Goal: Transaction & Acquisition: Purchase product/service

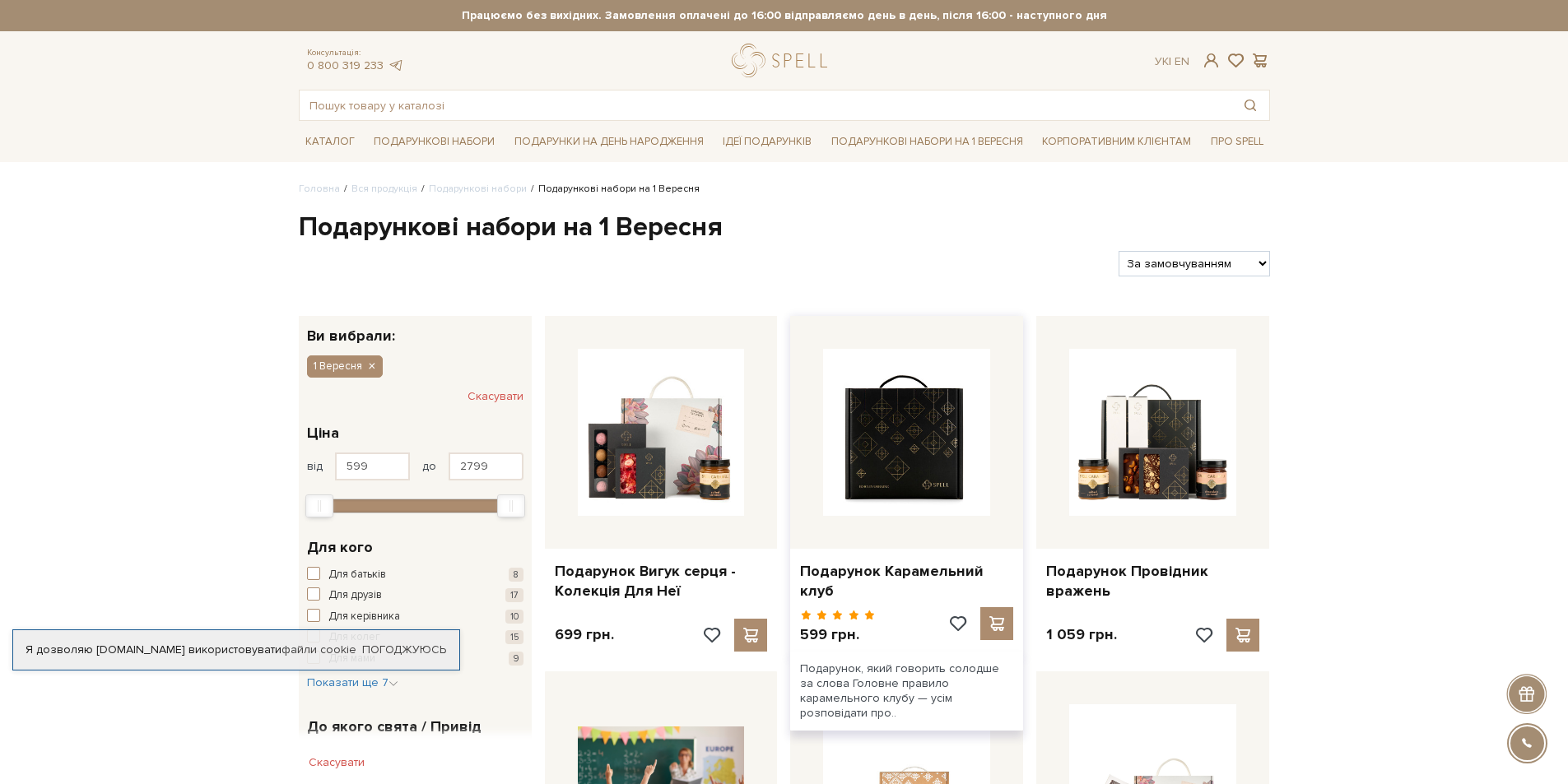
click at [902, 481] on img at bounding box center [907, 433] width 168 height 167
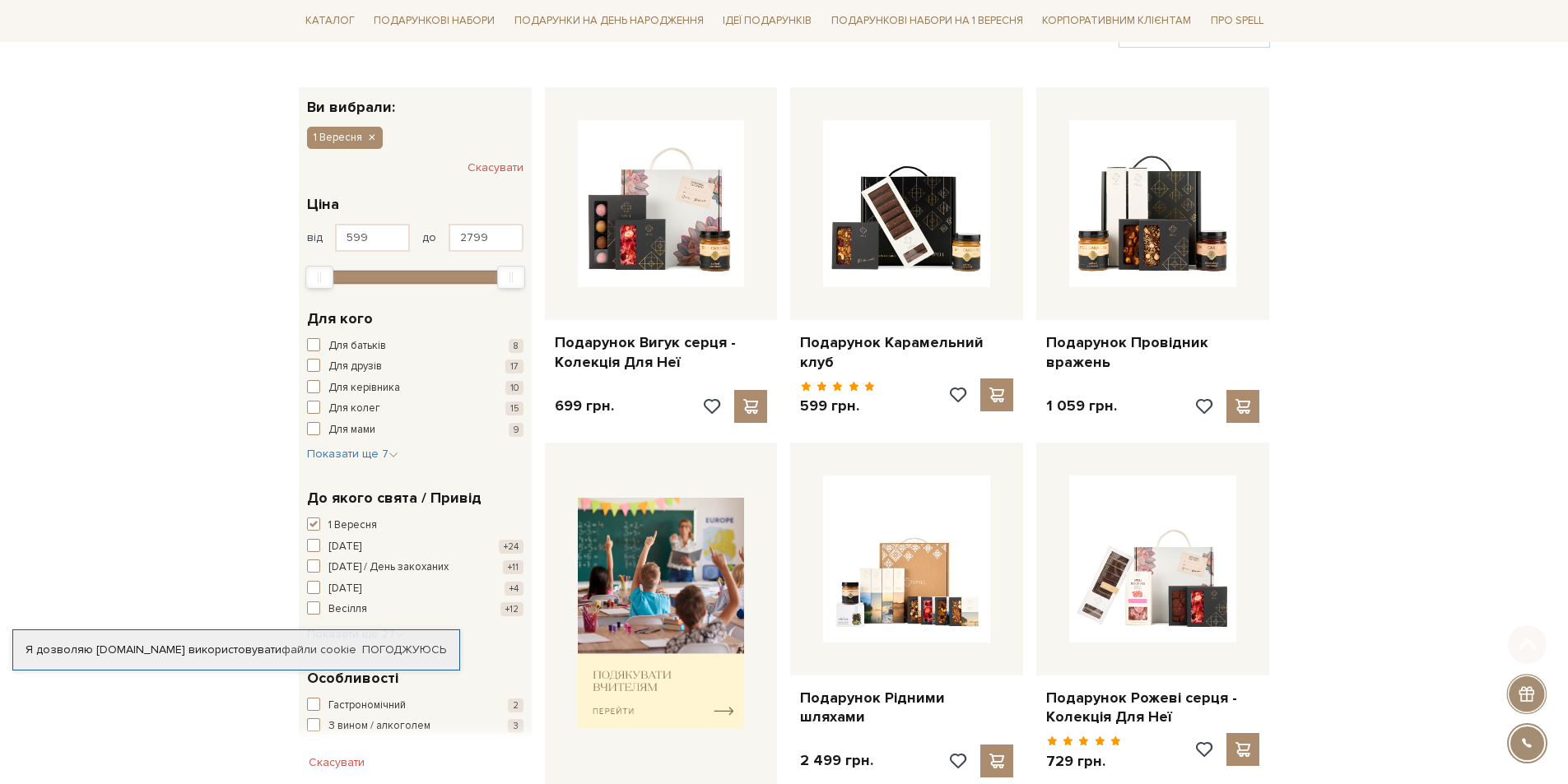
scroll to position [247, 0]
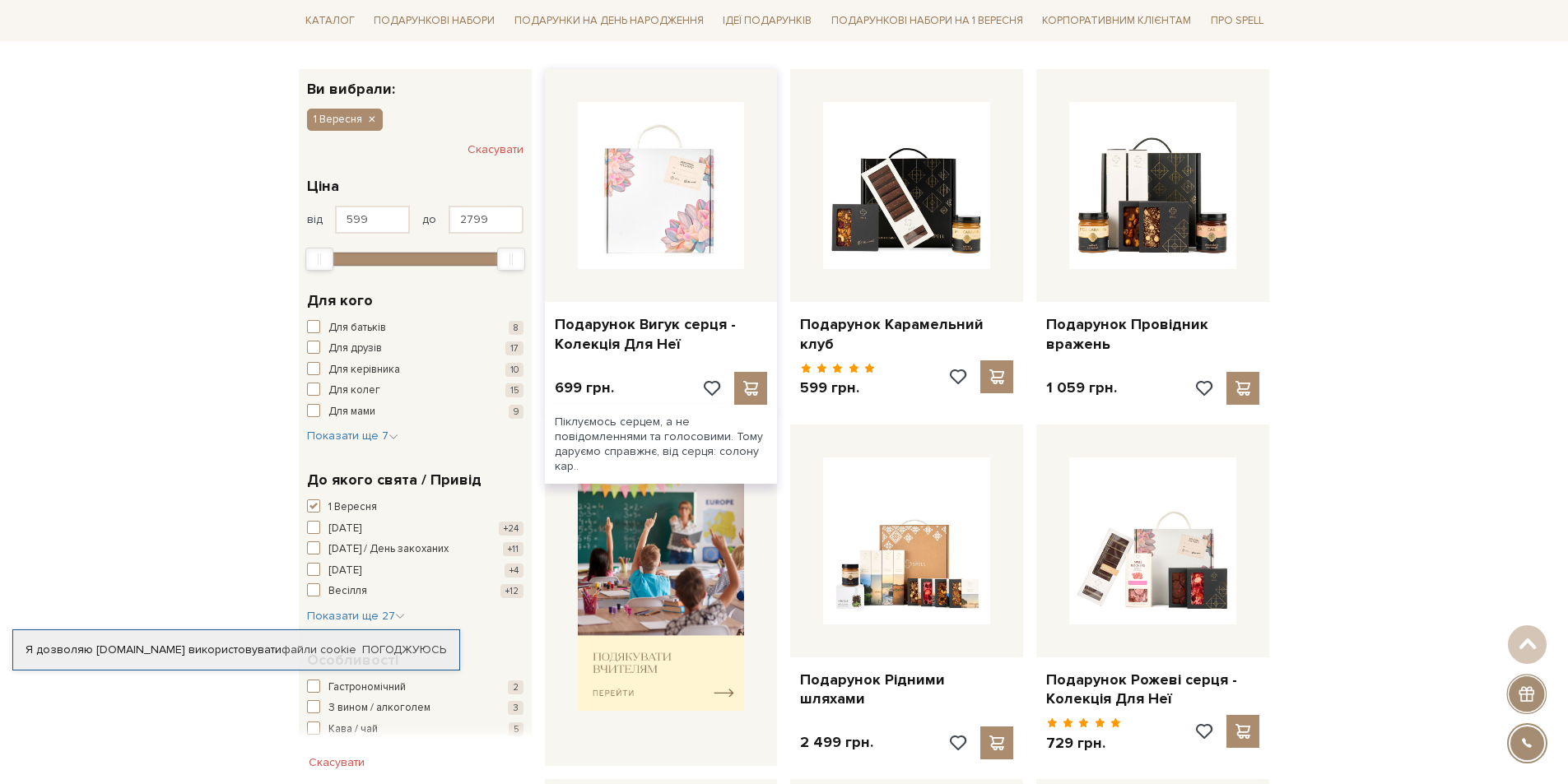
click at [661, 219] on img at bounding box center [661, 186] width 168 height 167
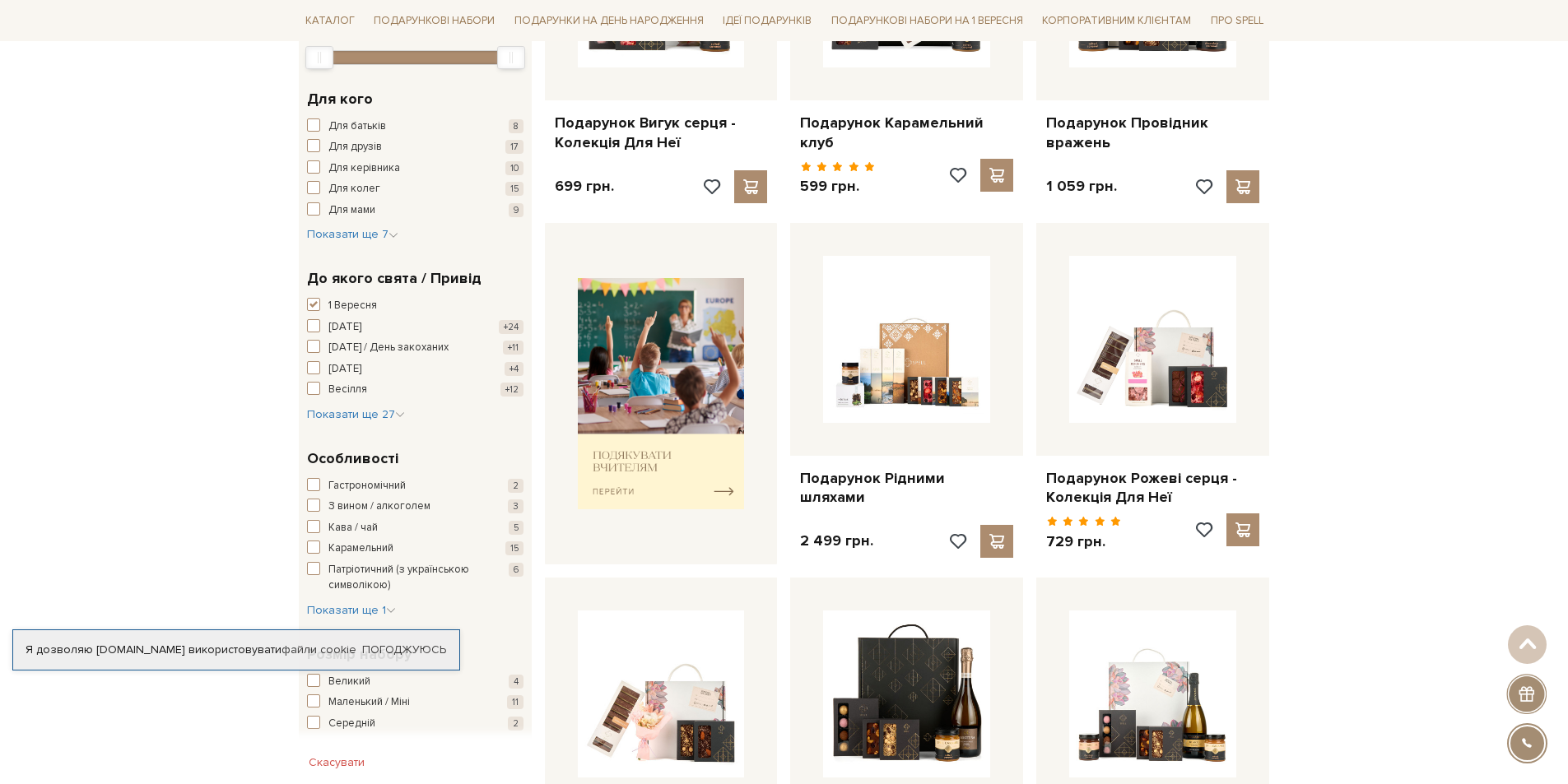
scroll to position [494, 0]
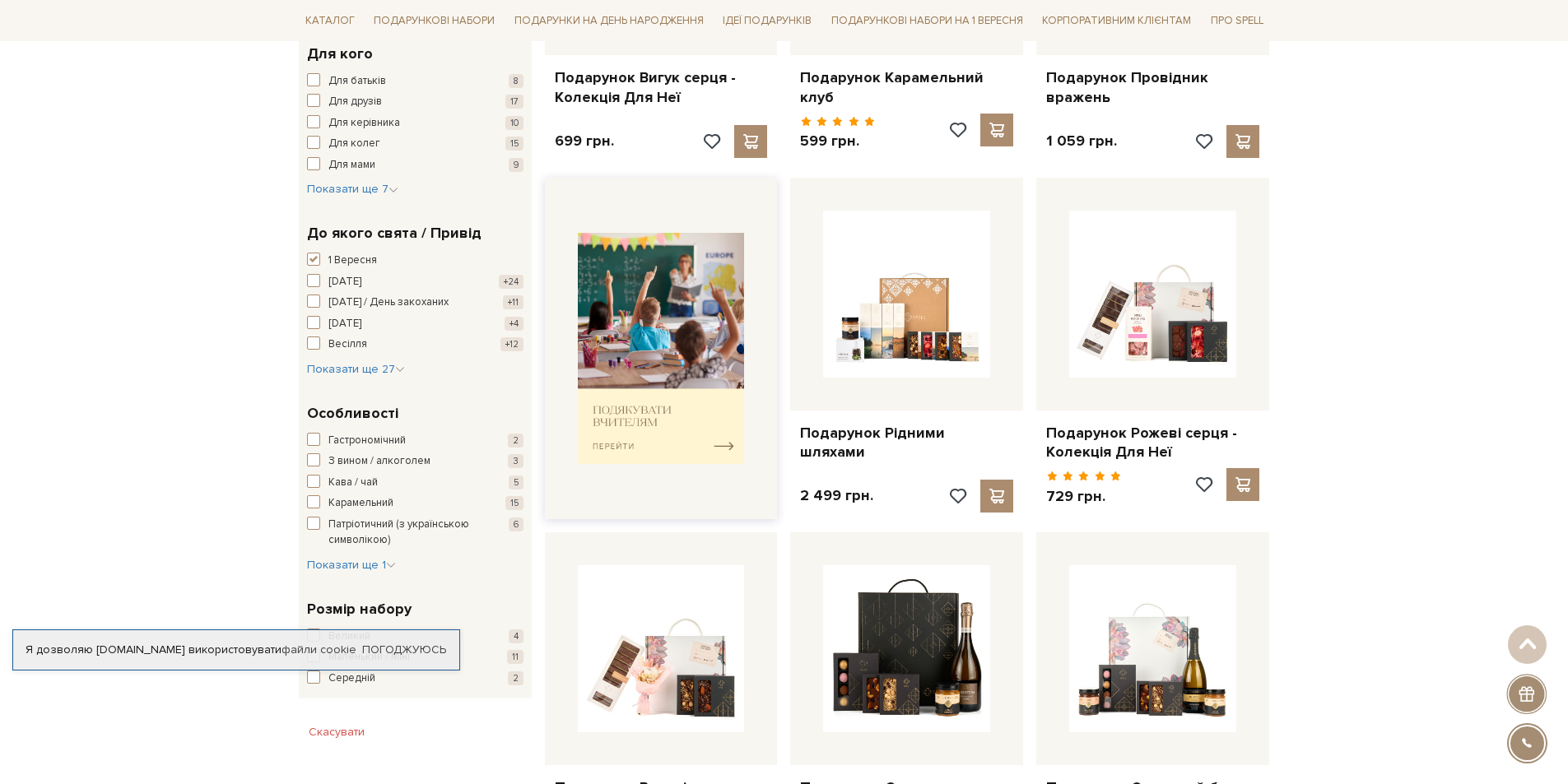
click at [616, 328] on img at bounding box center [661, 348] width 168 height 231
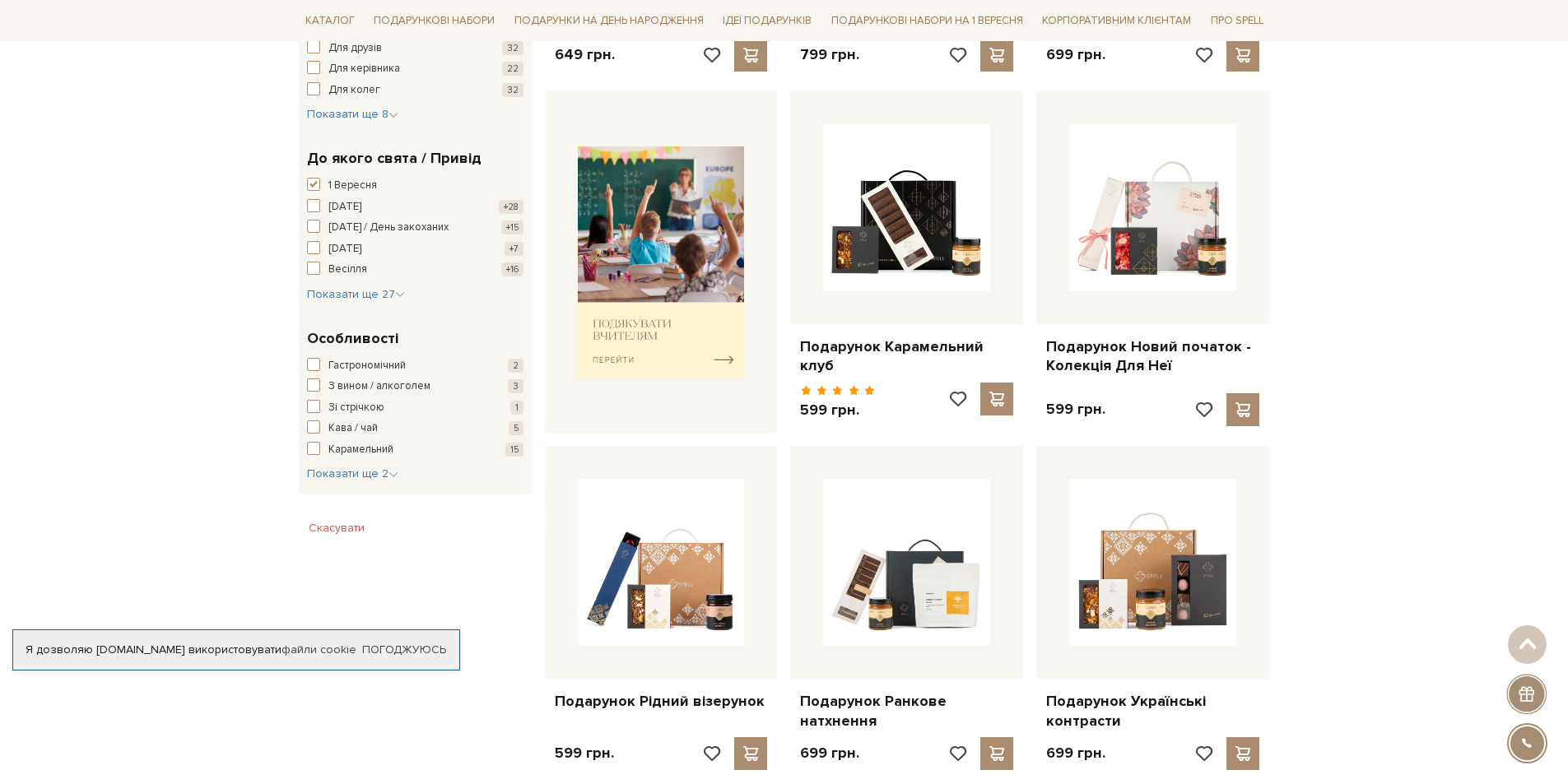
scroll to position [576, 0]
